Goal: Ask a question

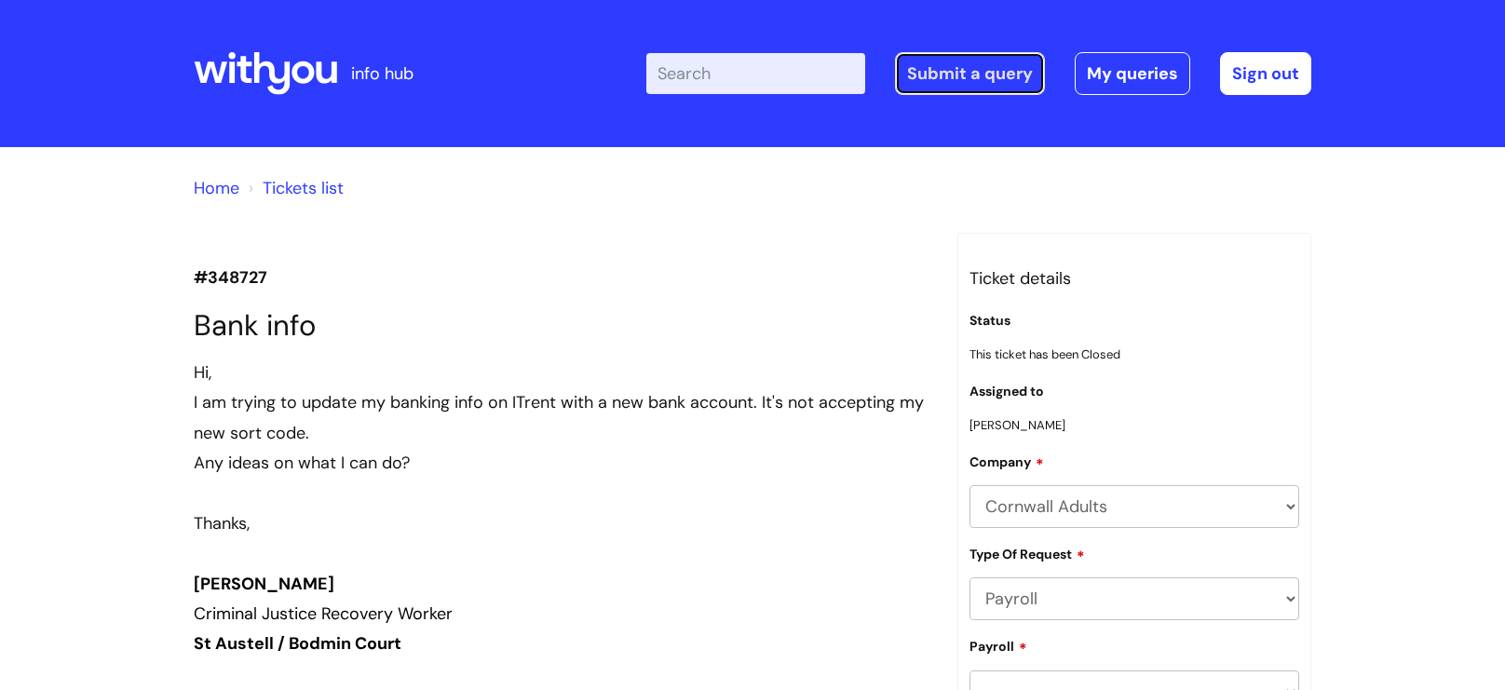
click at [946, 81] on link "Submit a query" at bounding box center [970, 73] width 150 height 43
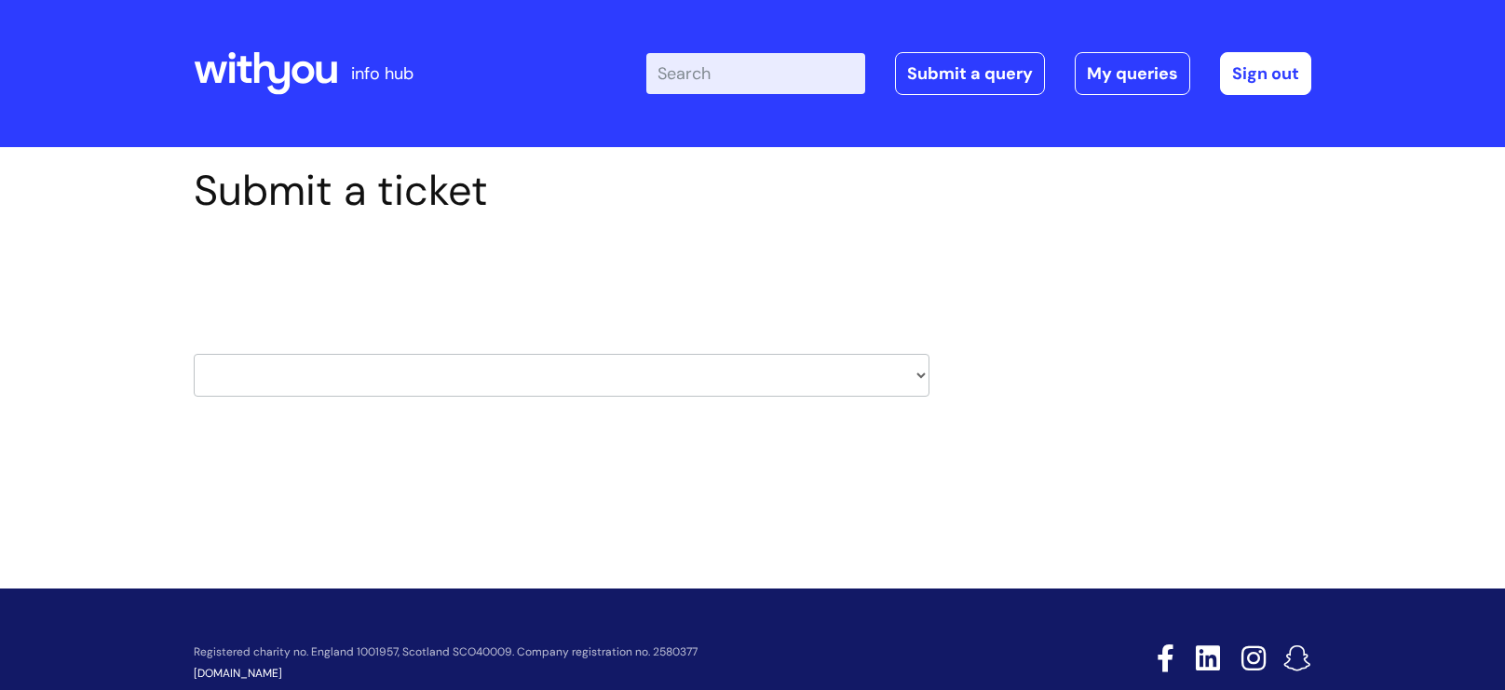
click at [427, 391] on select "HR / People IT and Support Clinical Drug Alerts Finance Accounts Data Support T…" at bounding box center [562, 375] width 736 height 43
click at [102, 223] on div "Submit a ticket Select issue type HR / People IT and Support Clinical Drug Aler…" at bounding box center [752, 339] width 1505 height 385
